Goal: Information Seeking & Learning: Learn about a topic

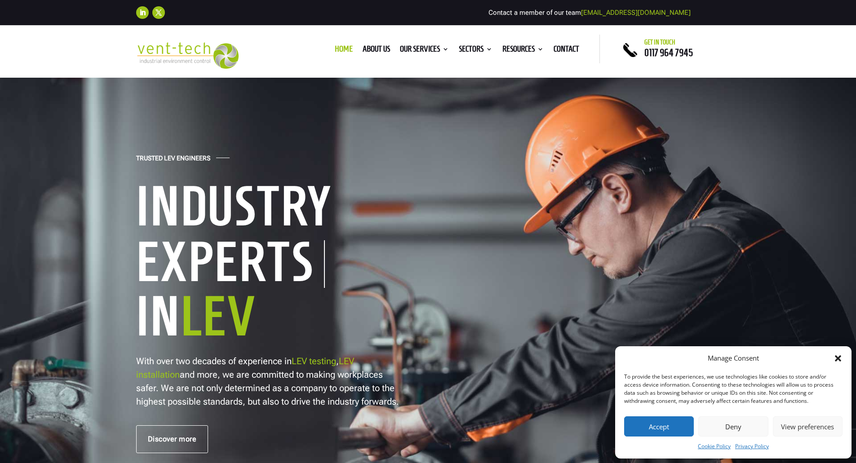
click at [672, 426] on button "Accept" at bounding box center [659, 427] width 70 height 20
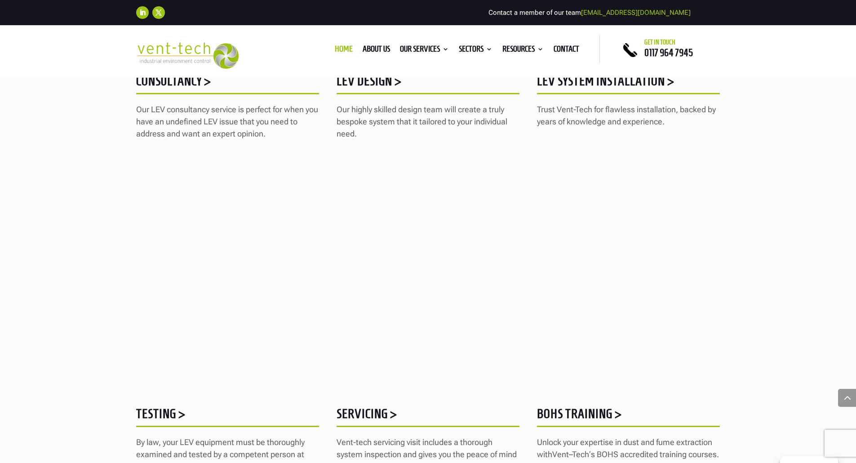
scroll to position [989, 0]
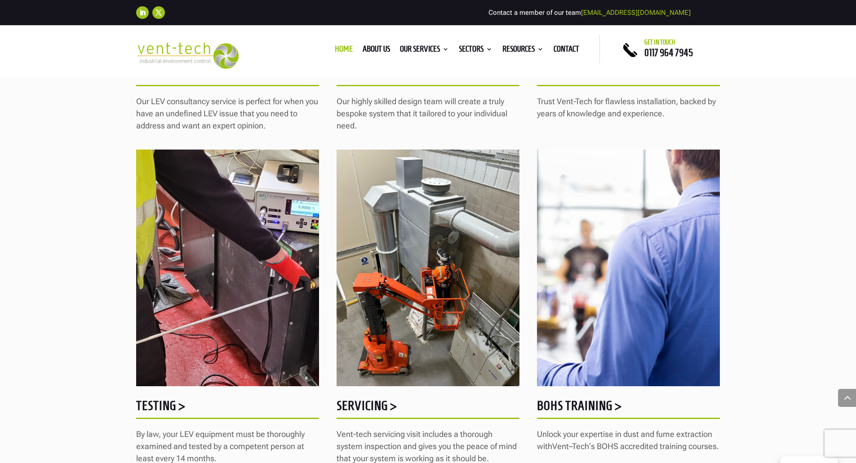
click at [154, 411] on h5 "Testing >" at bounding box center [227, 409] width 183 height 18
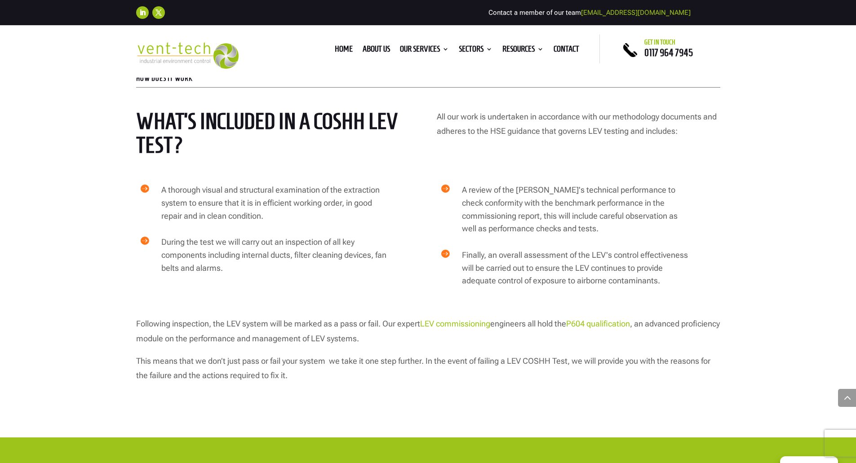
scroll to position [1483, 0]
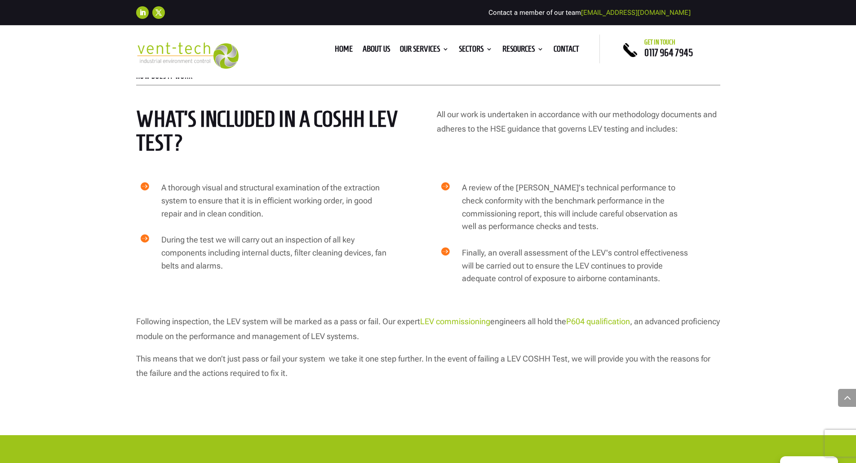
click at [601, 317] on link "P604 qualification" at bounding box center [598, 321] width 64 height 9
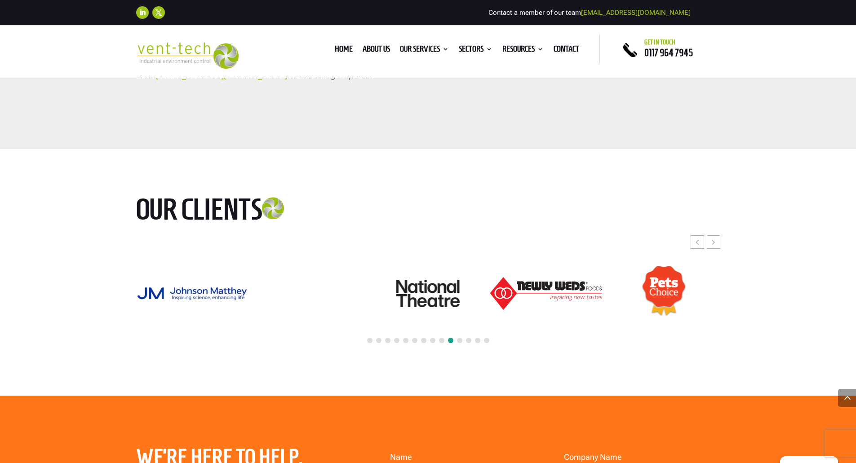
scroll to position [2023, 0]
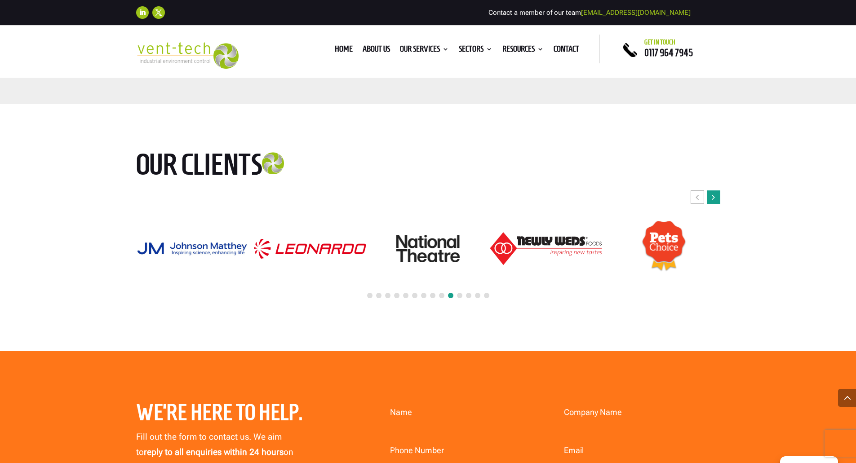
click at [718, 200] on div "Next slide" at bounding box center [713, 197] width 13 height 13
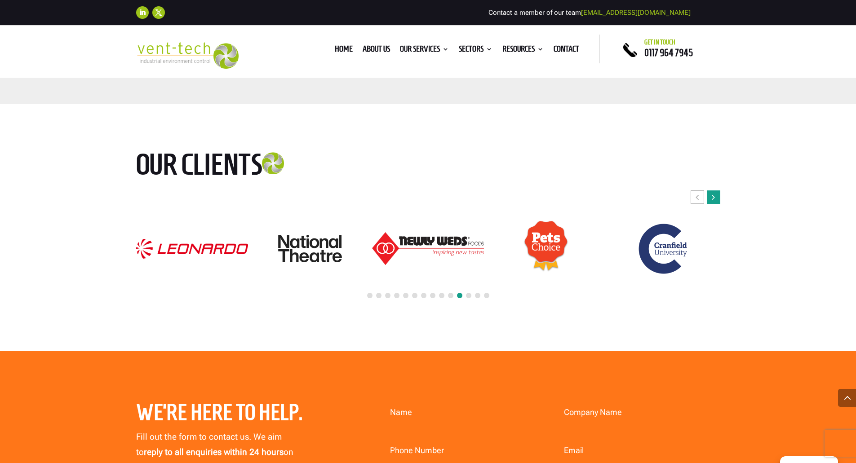
click at [718, 200] on div "Next slide" at bounding box center [713, 197] width 13 height 13
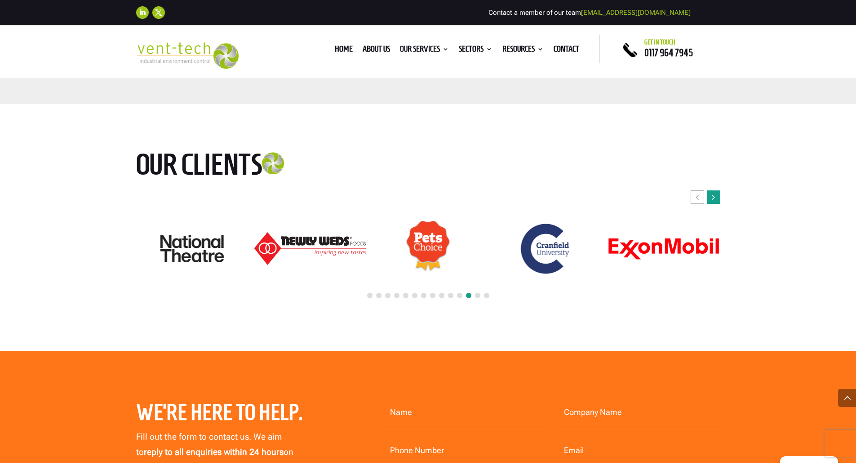
click at [718, 200] on div "Next slide" at bounding box center [713, 197] width 13 height 13
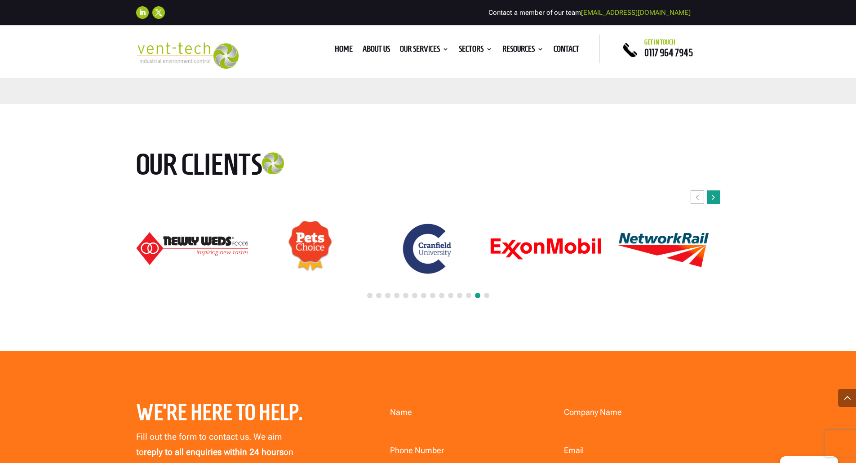
click at [708, 198] on div "Next slide" at bounding box center [713, 197] width 13 height 13
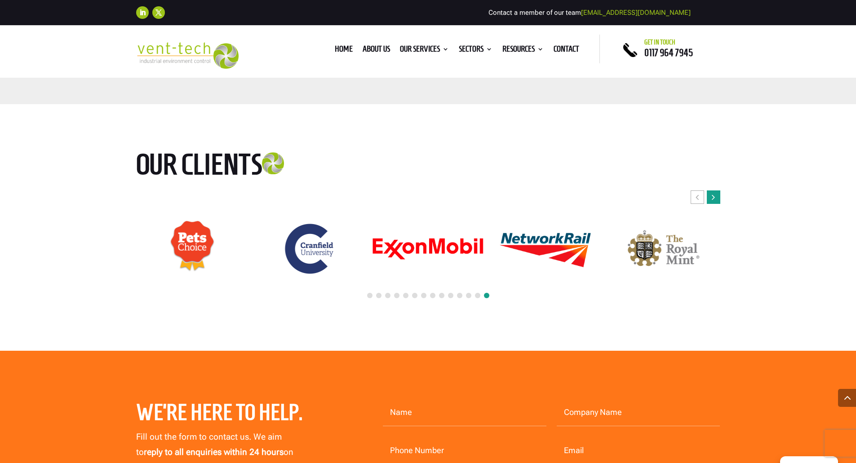
click at [708, 198] on div "Next slide" at bounding box center [713, 197] width 13 height 13
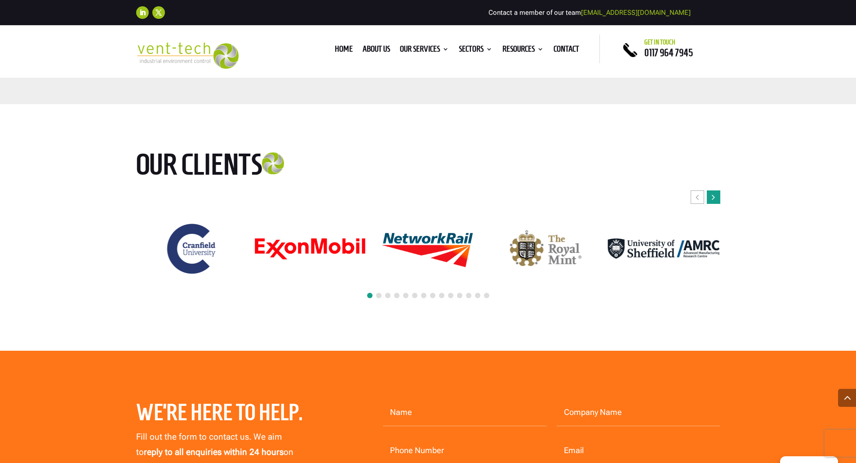
click at [708, 198] on div "Next slide" at bounding box center [713, 197] width 13 height 13
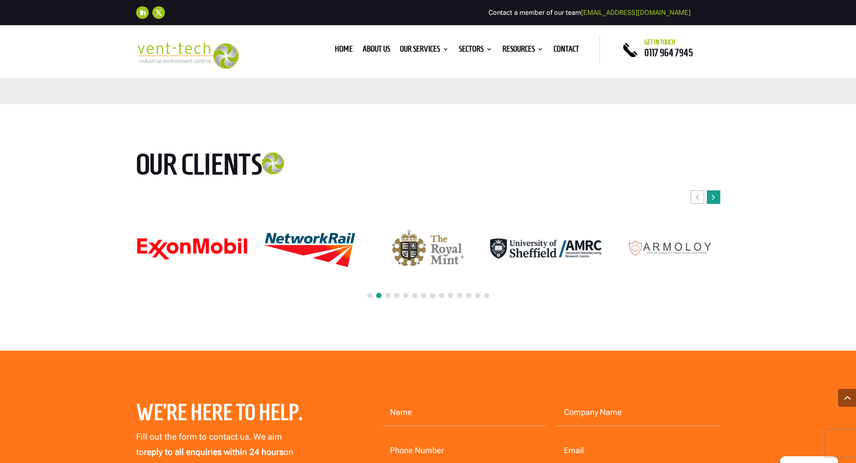
click at [708, 198] on div "Next slide" at bounding box center [713, 197] width 13 height 13
